Goal: Task Accomplishment & Management: Use online tool/utility

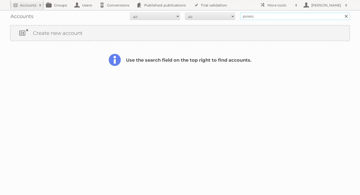
click at [256, 14] on input "poiesz" at bounding box center [295, 17] width 110 height 8
type input "vomar"
click at [343, 13] on input "Search" at bounding box center [347, 17] width 8 height 8
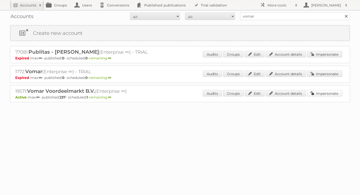
click at [317, 94] on link "Impersonate" at bounding box center [324, 93] width 35 height 7
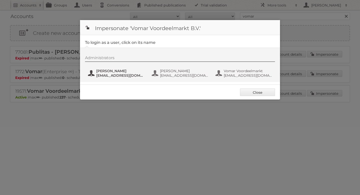
click at [124, 71] on span "Janna" at bounding box center [120, 71] width 49 height 5
